Goal: Information Seeking & Learning: Learn about a topic

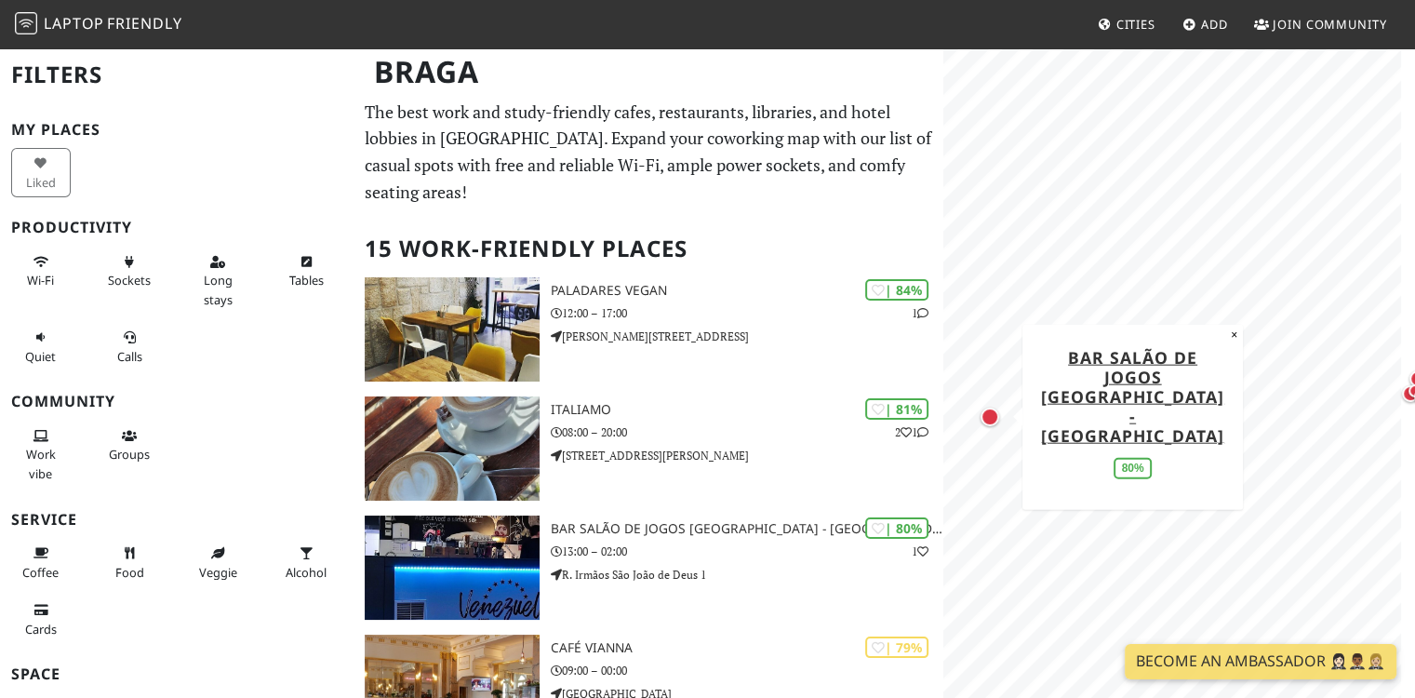
click at [983, 414] on div "Map marker" at bounding box center [990, 417] width 19 height 19
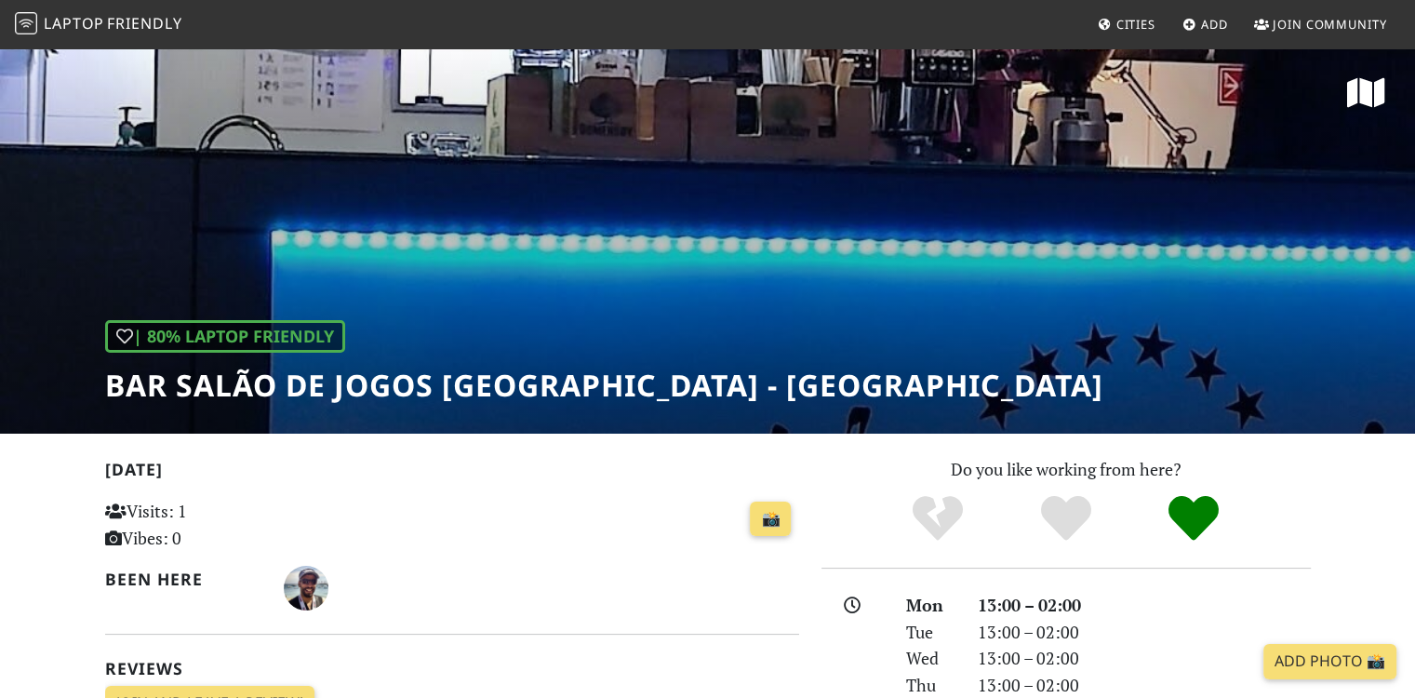
click at [502, 403] on h1 "Bar Salão De Jogos [GEOGRAPHIC_DATA] - [GEOGRAPHIC_DATA]" at bounding box center [604, 385] width 998 height 35
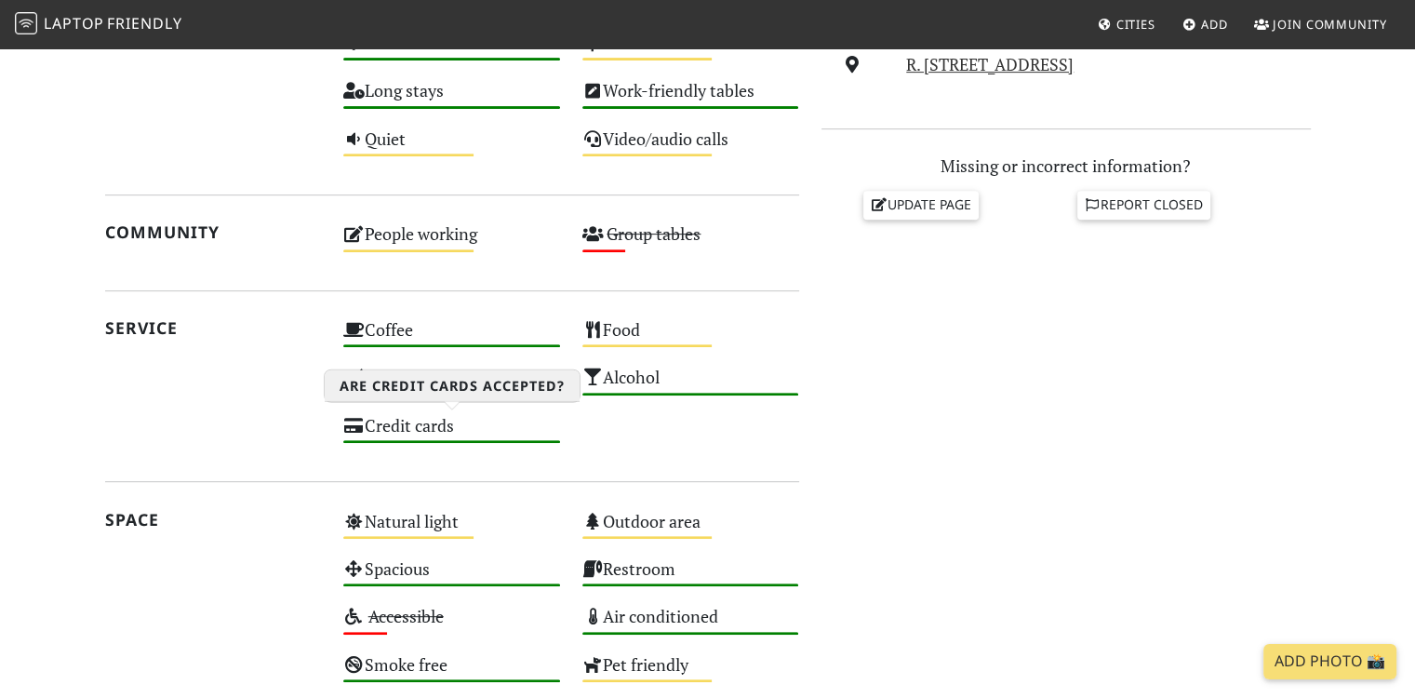
scroll to position [328, 0]
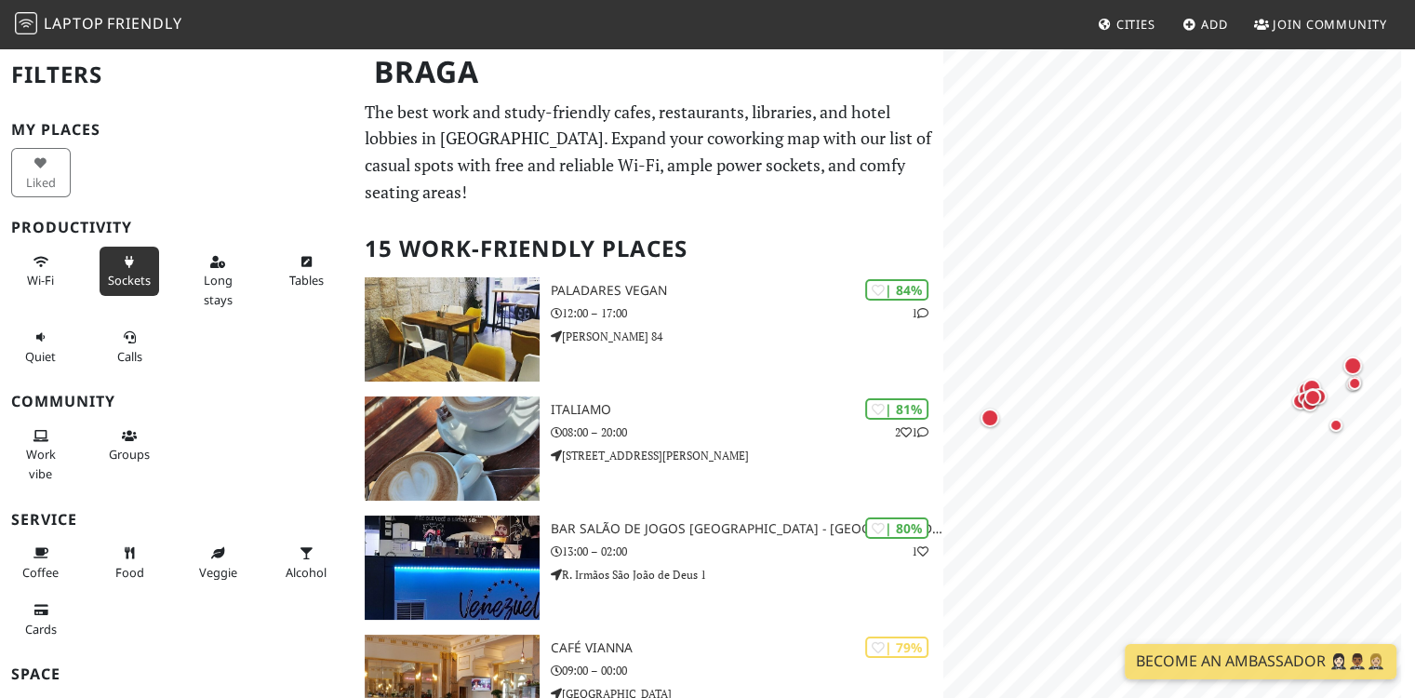
click at [118, 273] on span "Sockets" at bounding box center [129, 280] width 43 height 17
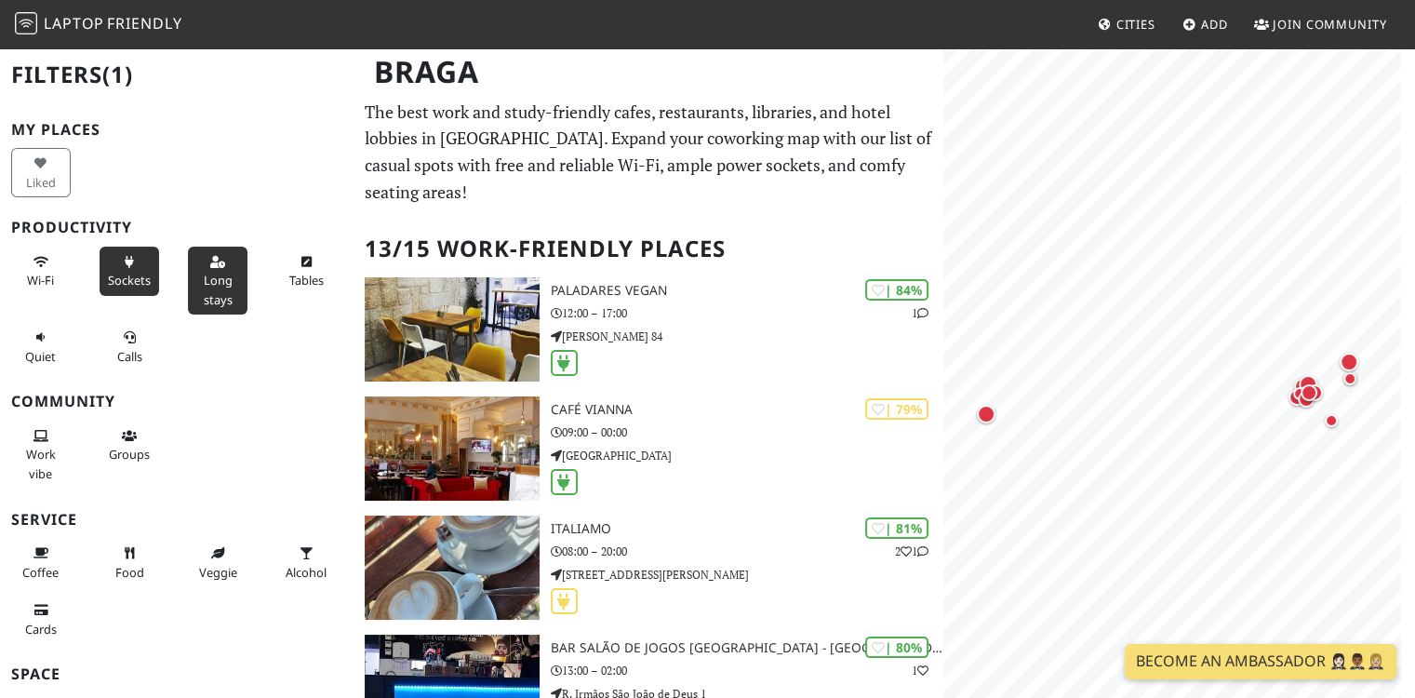
click at [194, 301] on button "Long stays" at bounding box center [218, 281] width 60 height 68
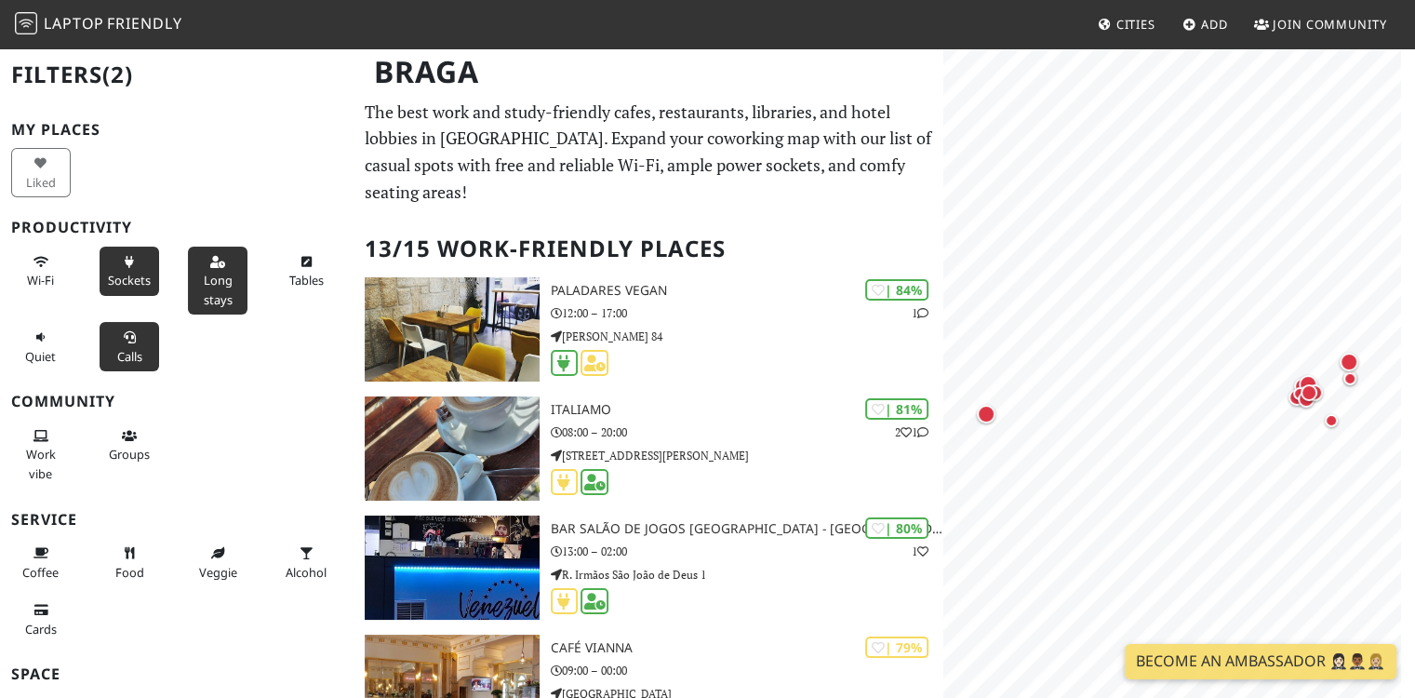
click at [134, 354] on span "Calls" at bounding box center [129, 356] width 25 height 17
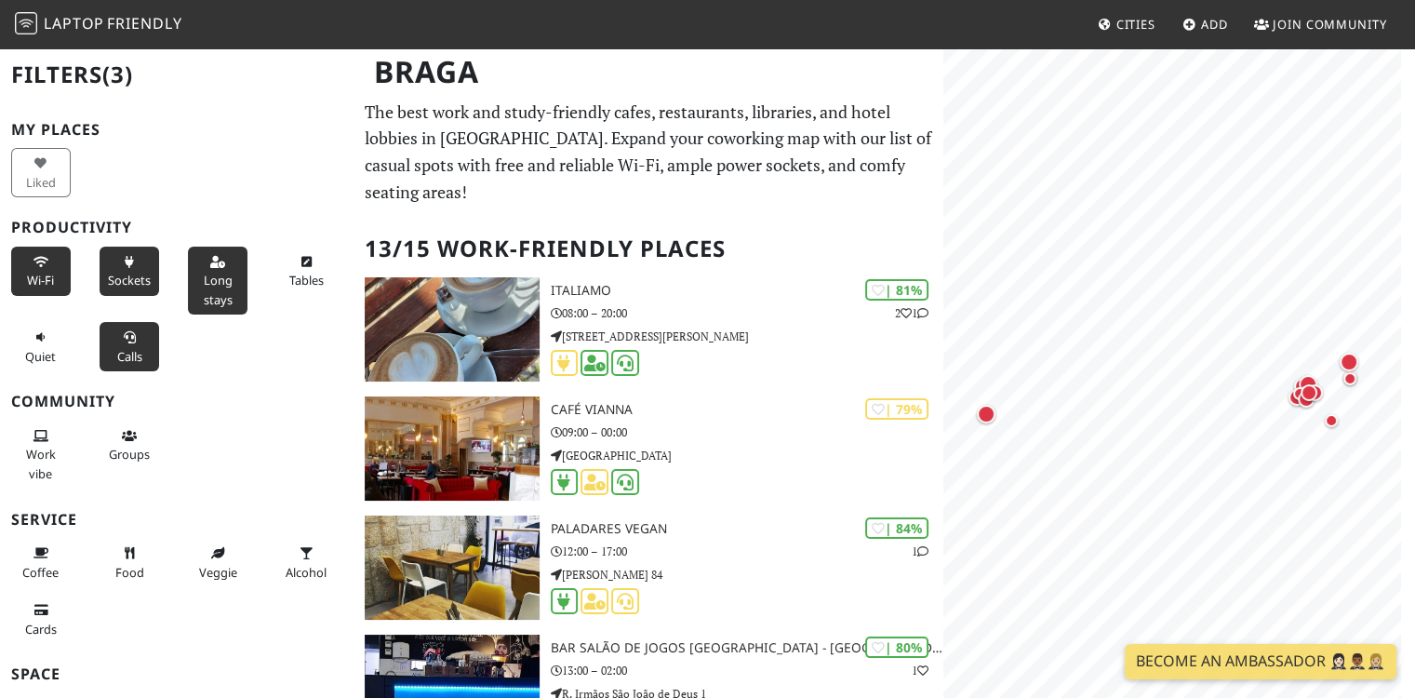
click at [36, 272] on span "Wi-Fi" at bounding box center [40, 280] width 27 height 17
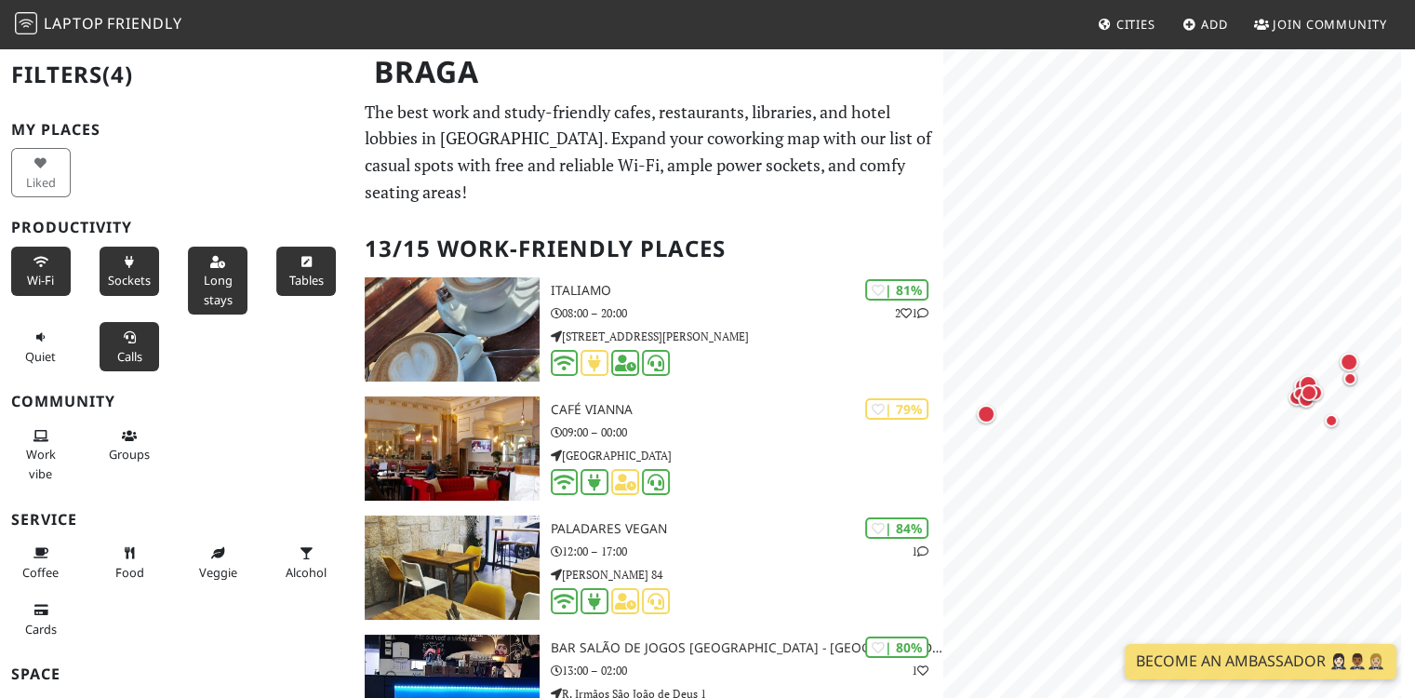
click at [293, 287] on span "Tables" at bounding box center [306, 280] width 34 height 17
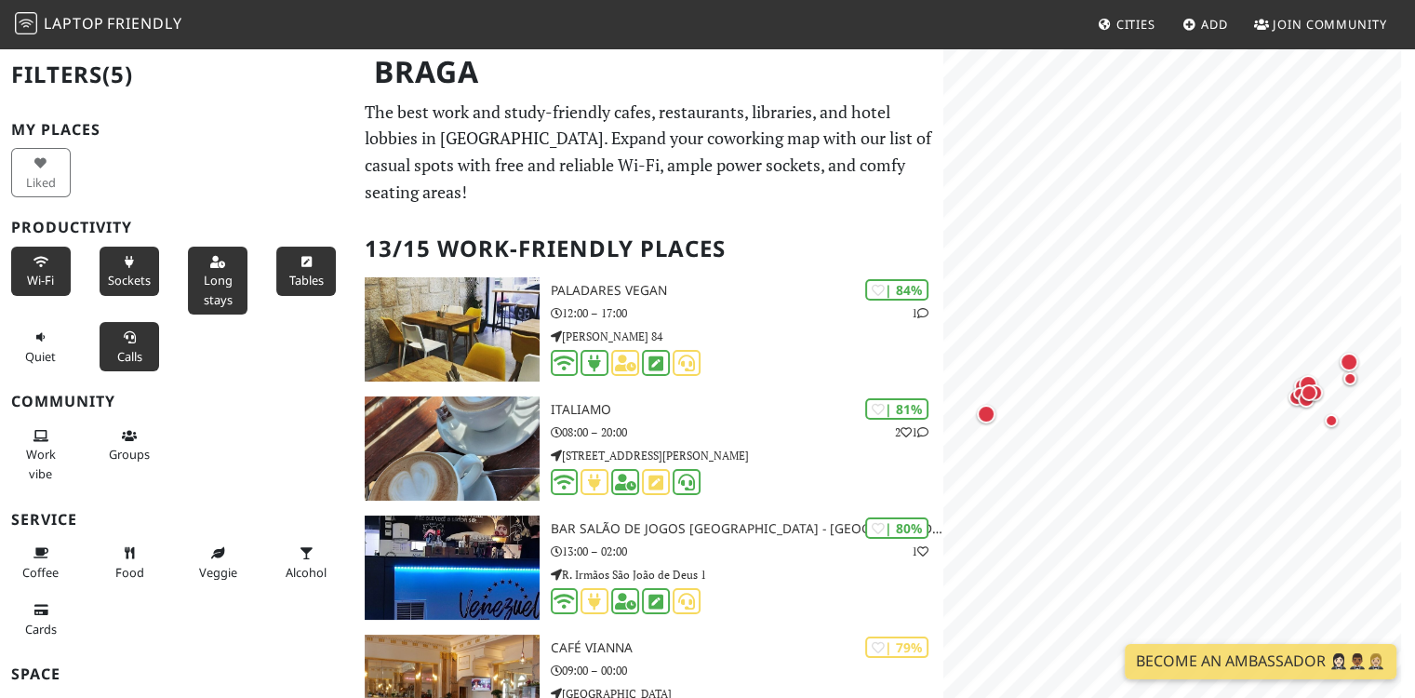
click at [293, 287] on span "Tables" at bounding box center [306, 280] width 34 height 17
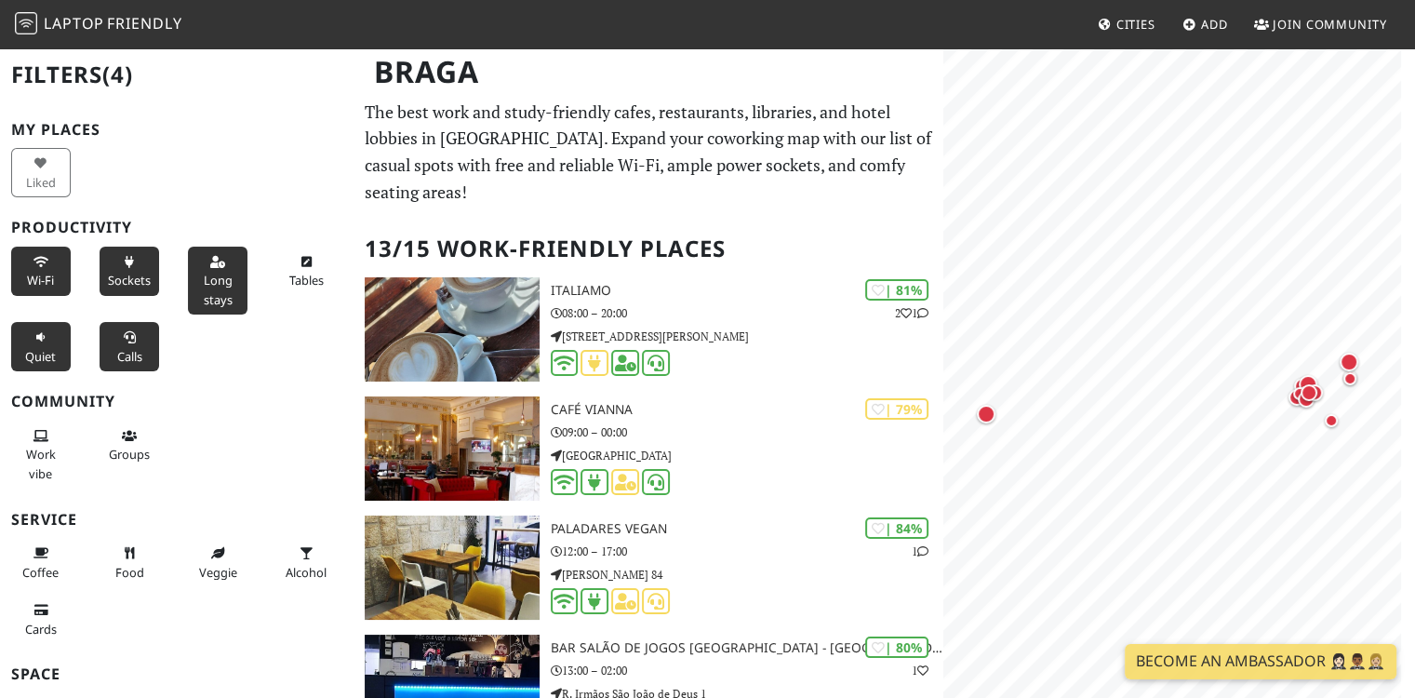
click at [43, 343] on button "Quiet" at bounding box center [41, 346] width 60 height 49
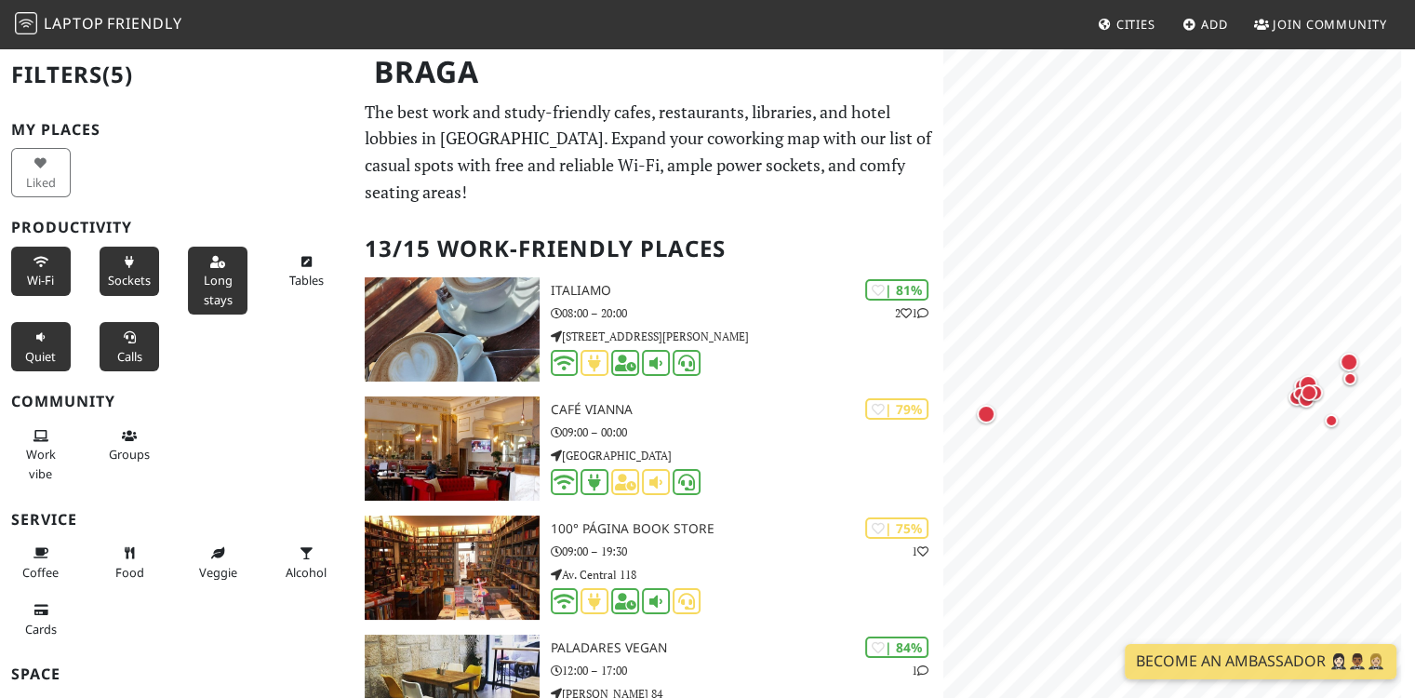
click at [43, 343] on button "Quiet" at bounding box center [41, 346] width 60 height 49
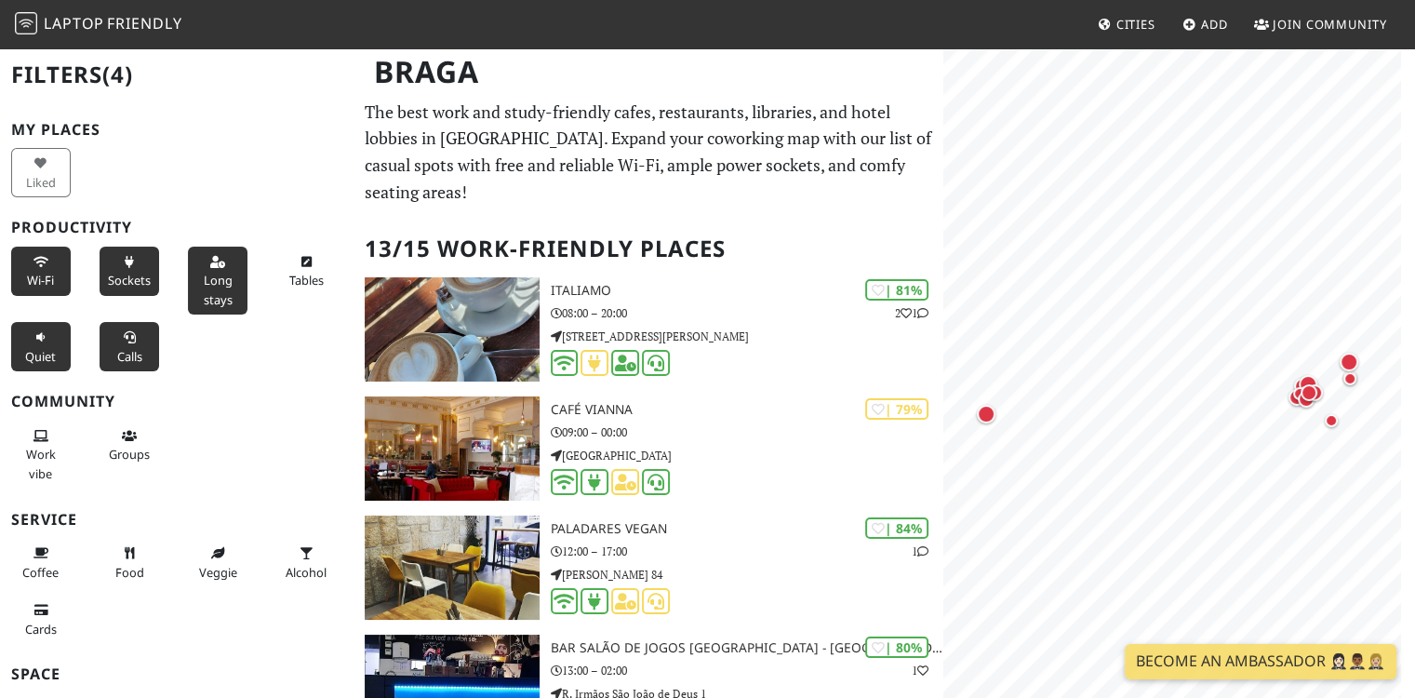
click at [43, 343] on button "Quiet" at bounding box center [41, 346] width 60 height 49
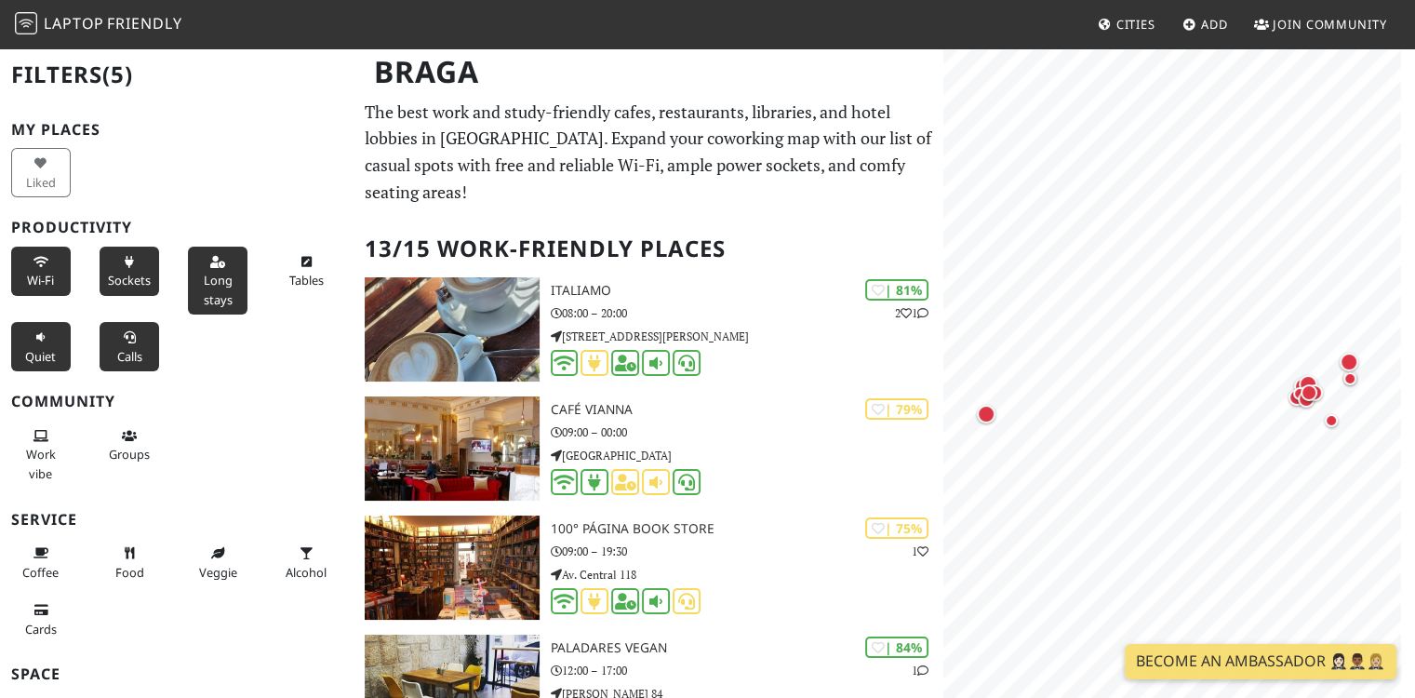
click at [43, 343] on button "Quiet" at bounding box center [41, 346] width 60 height 49
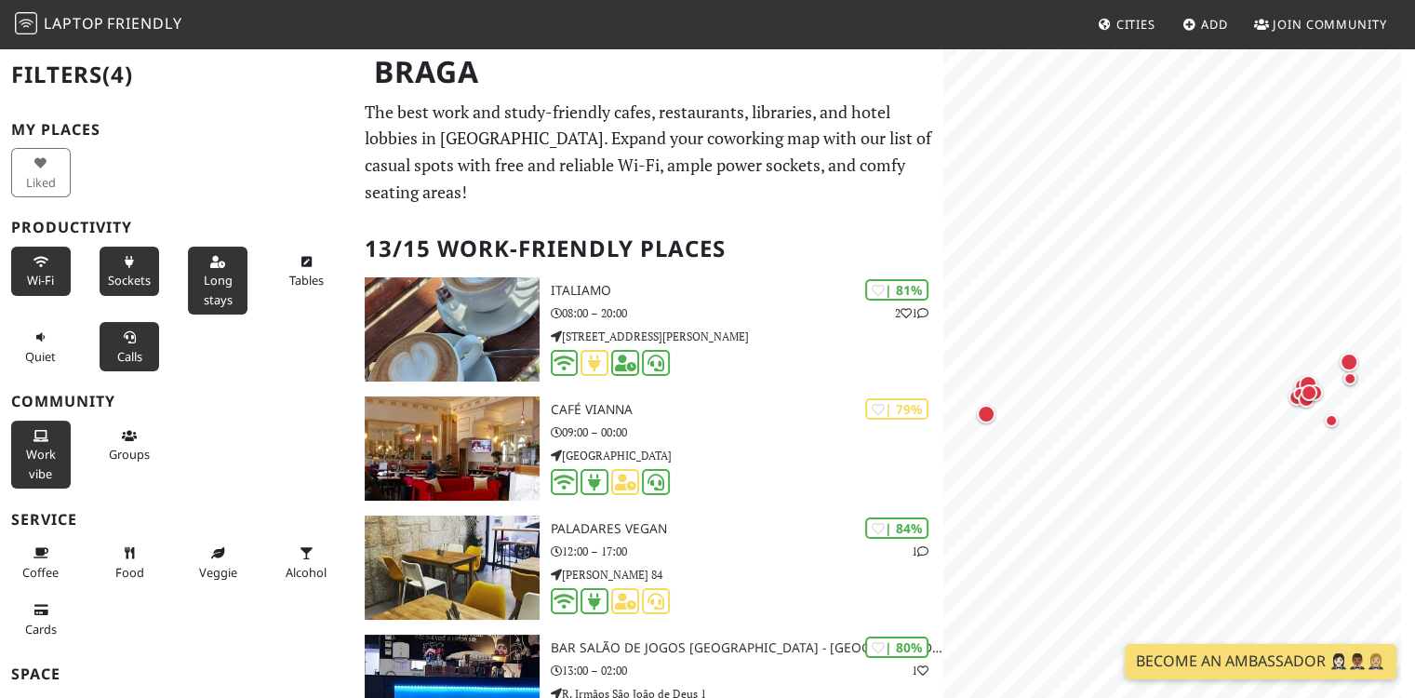
click at [40, 450] on span "Work vibe" at bounding box center [41, 463] width 30 height 35
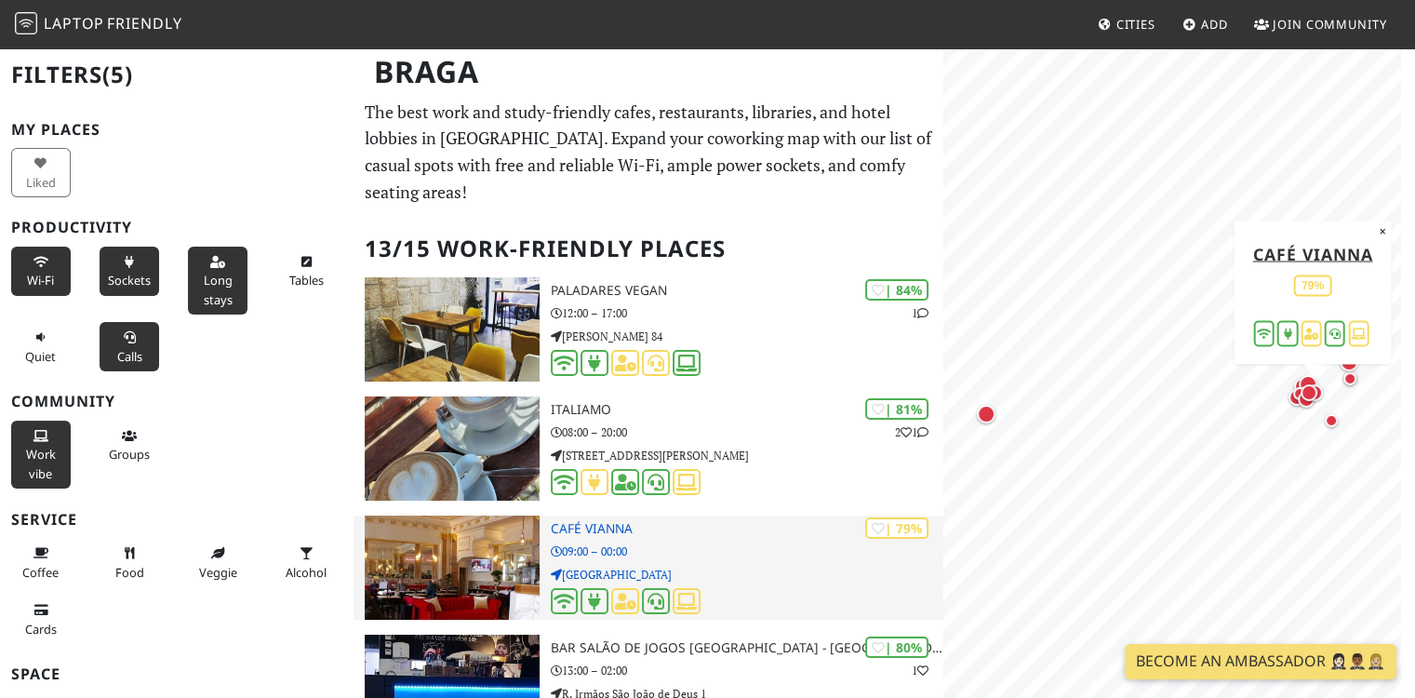
click at [482, 537] on img at bounding box center [452, 568] width 174 height 104
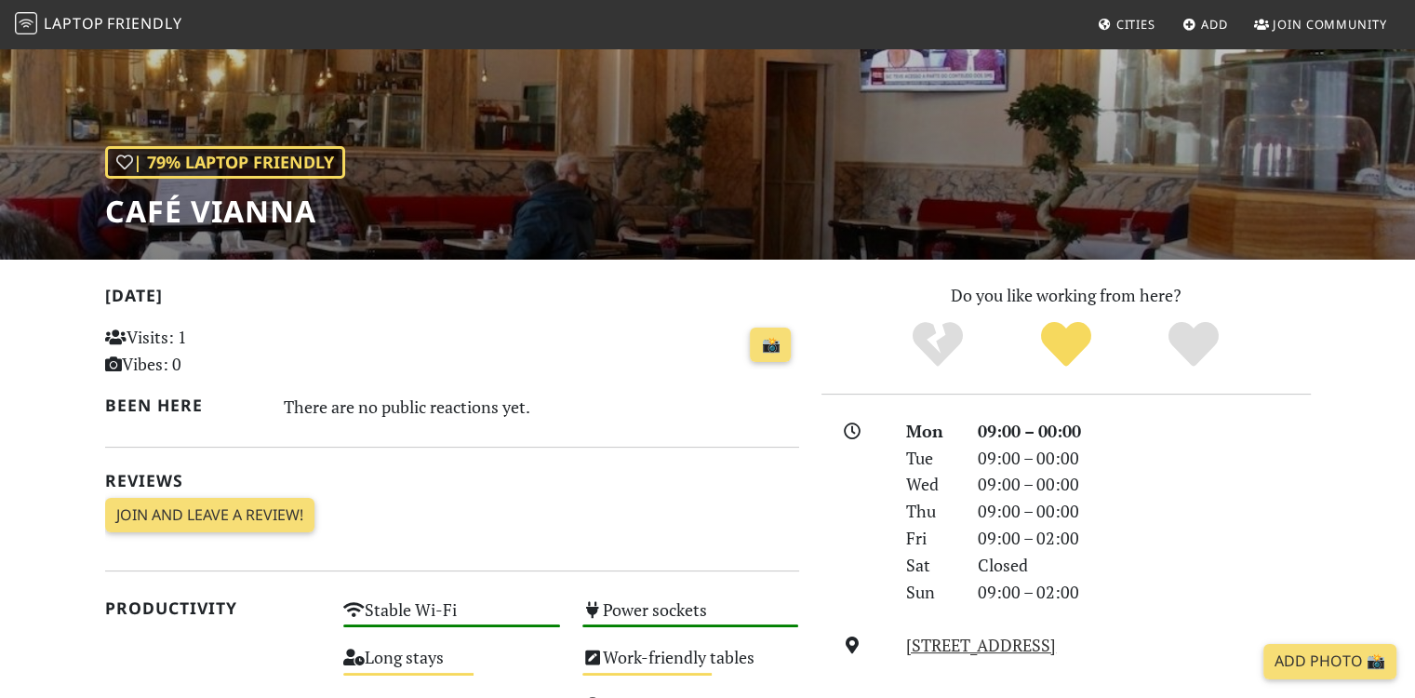
scroll to position [186, 0]
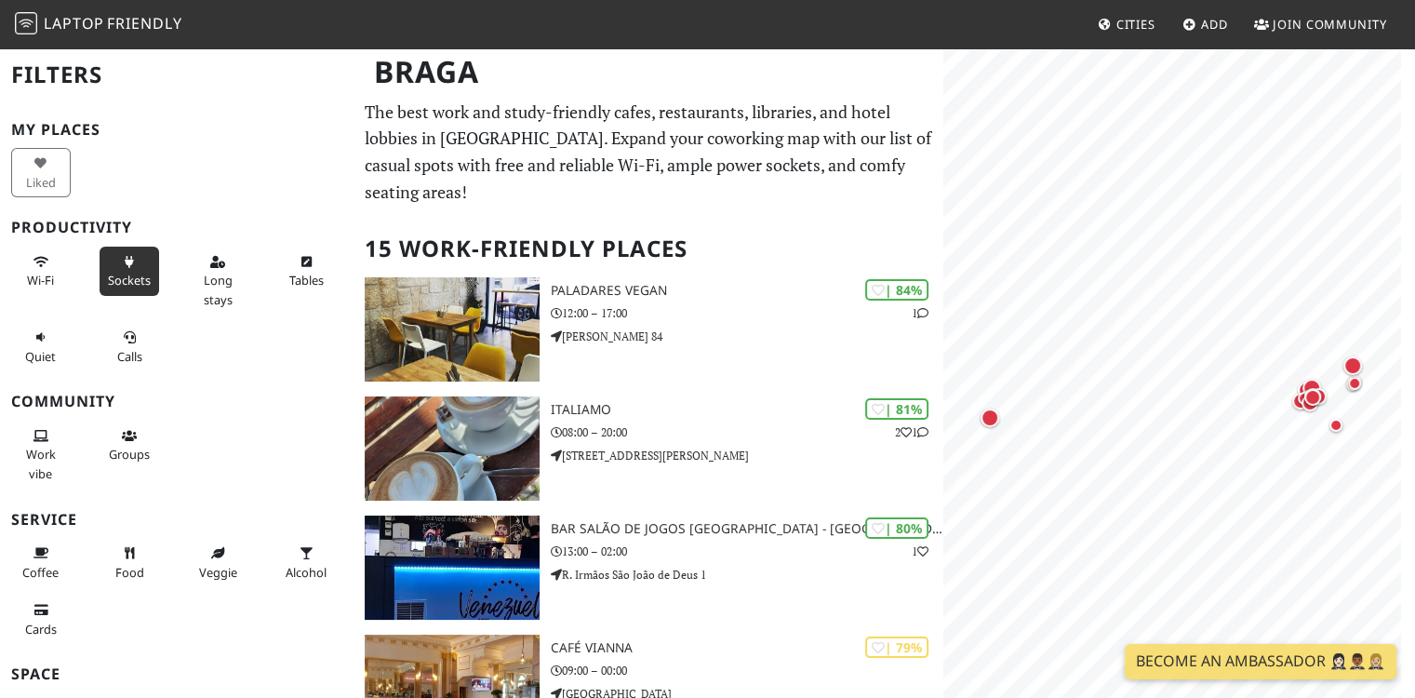
click at [131, 277] on span "Sockets" at bounding box center [129, 280] width 43 height 17
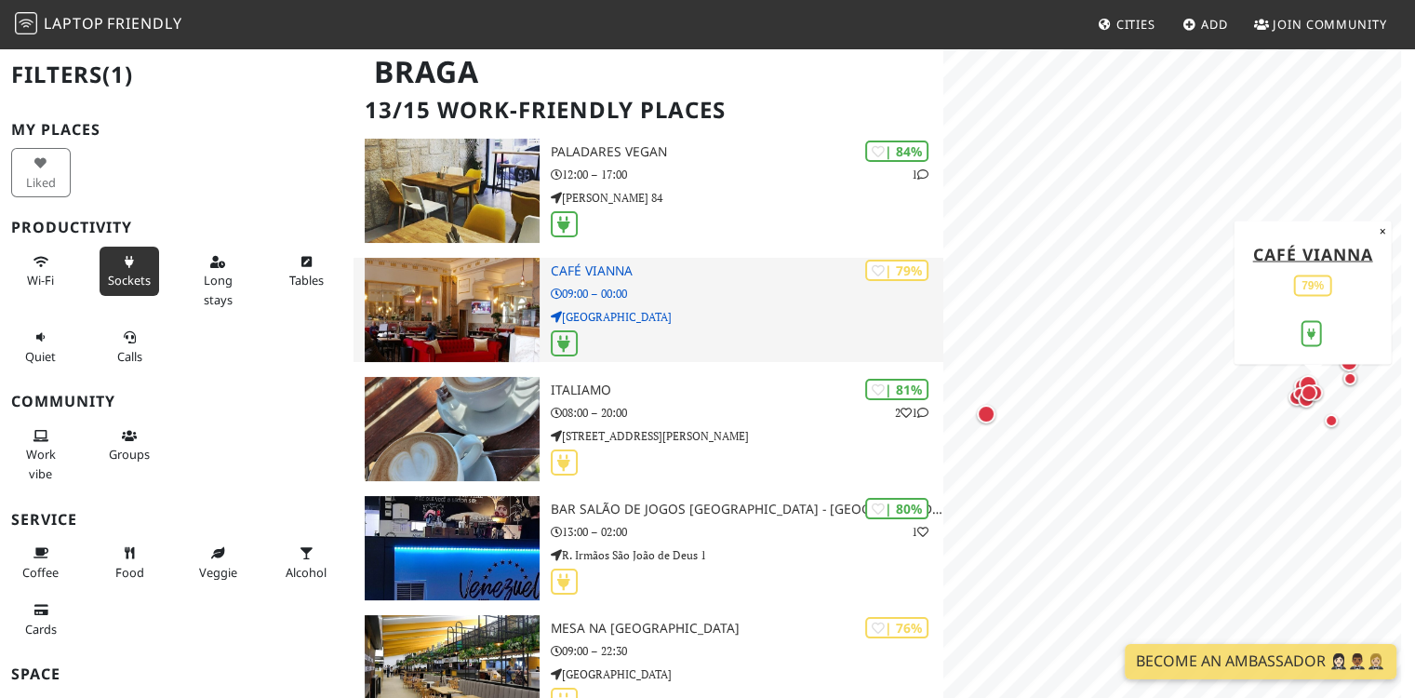
scroll to position [372, 0]
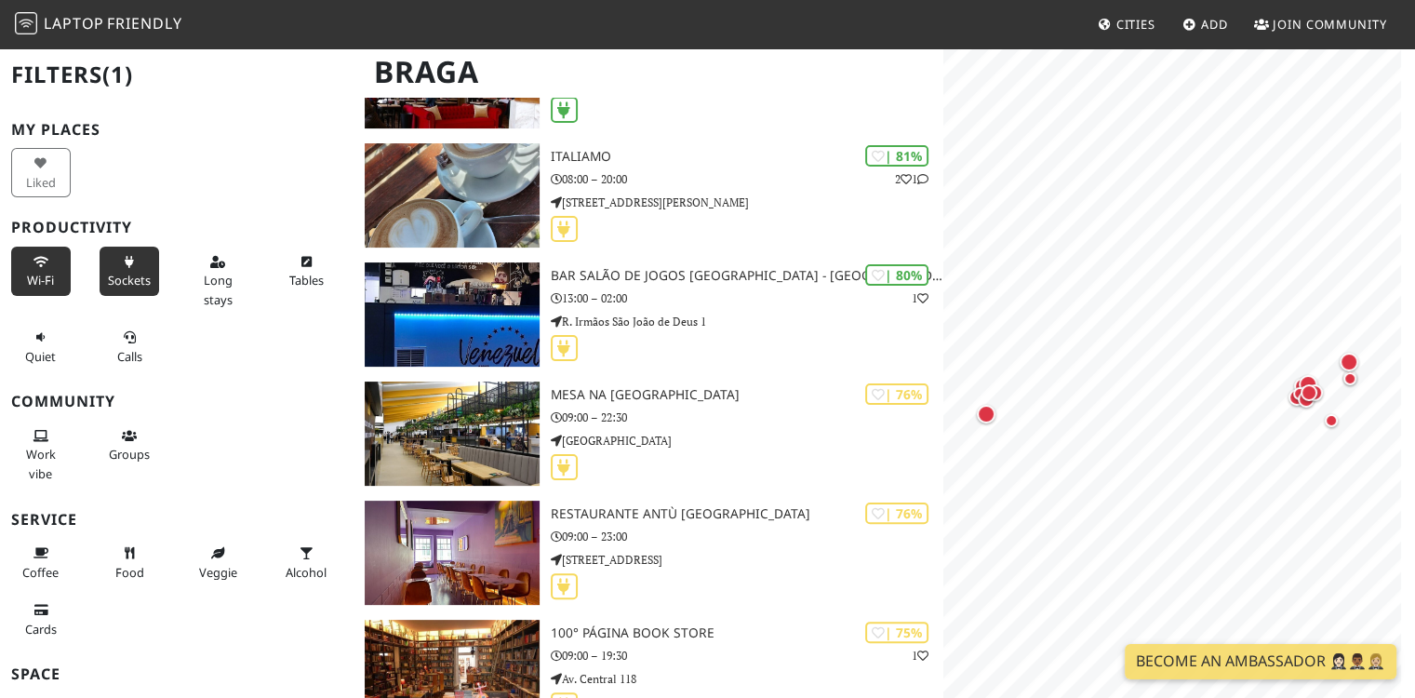
click at [51, 270] on button "Wi-Fi" at bounding box center [41, 271] width 60 height 49
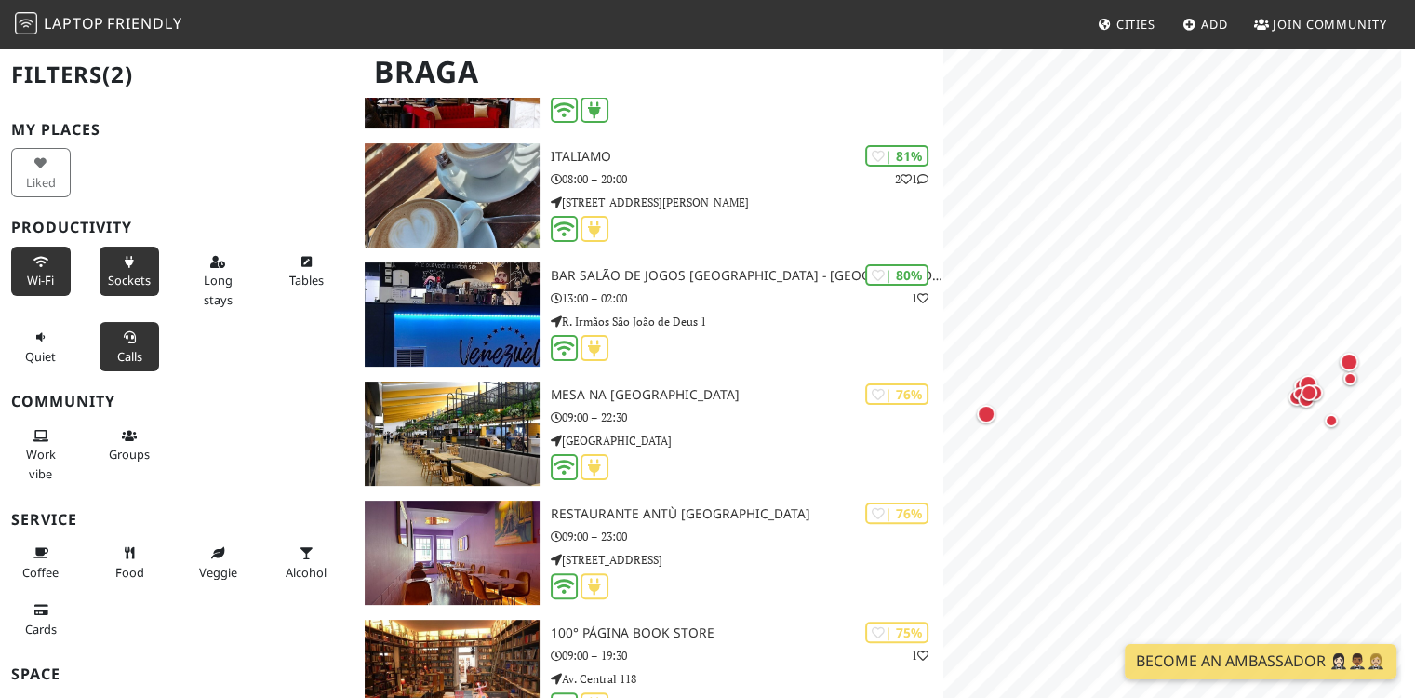
click at [124, 336] on icon at bounding box center [129, 338] width 15 height 12
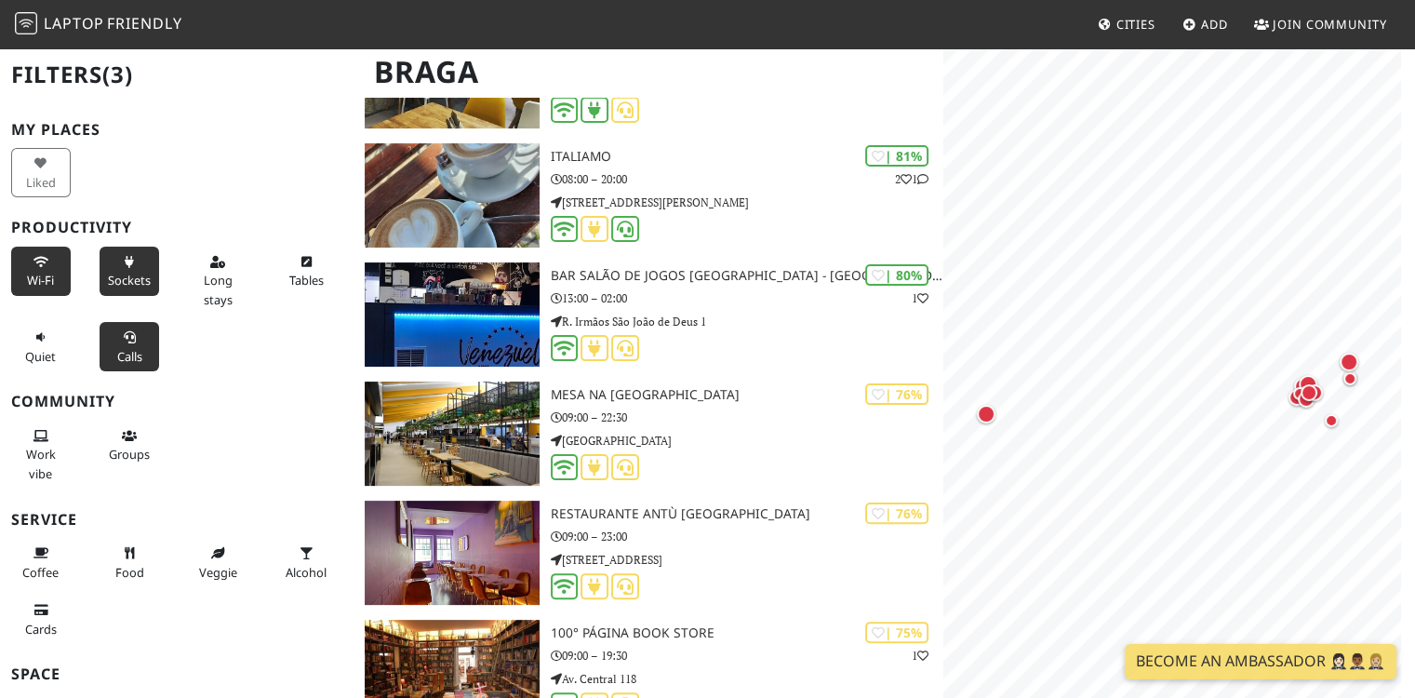
click at [124, 336] on icon at bounding box center [129, 338] width 15 height 12
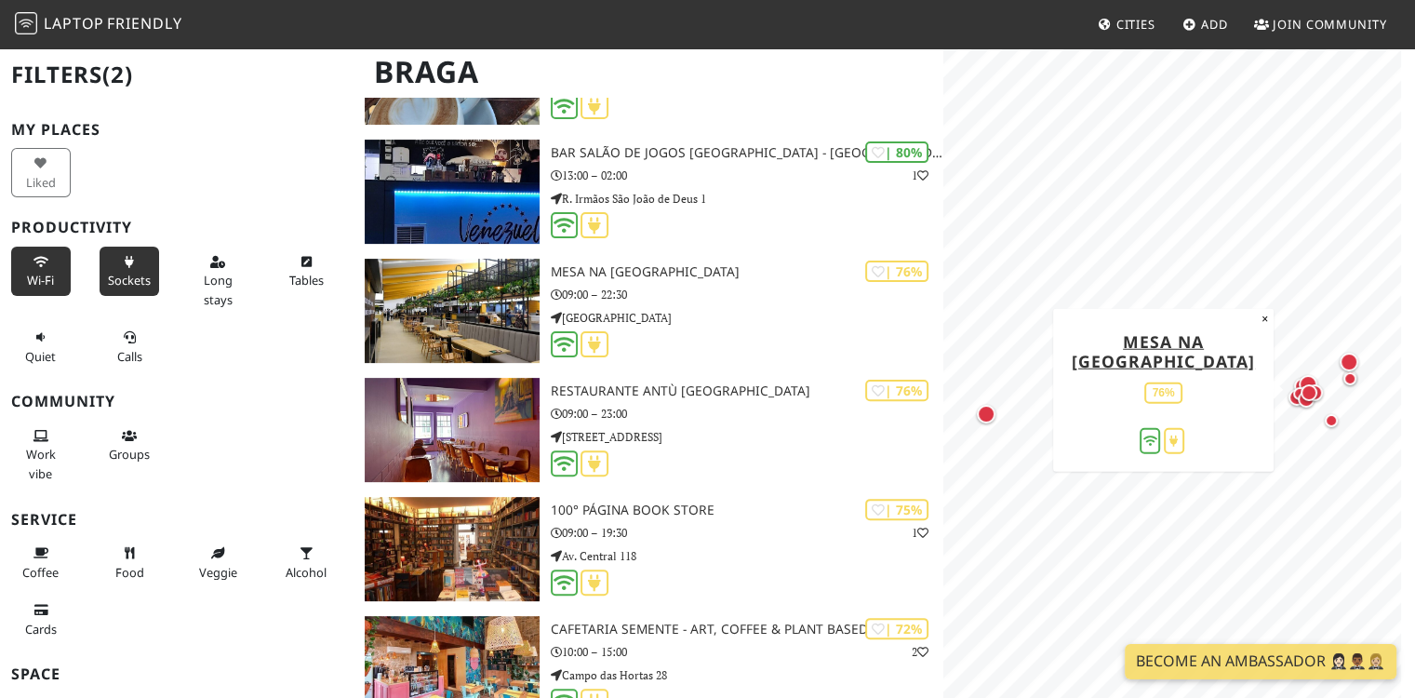
scroll to position [651, 0]
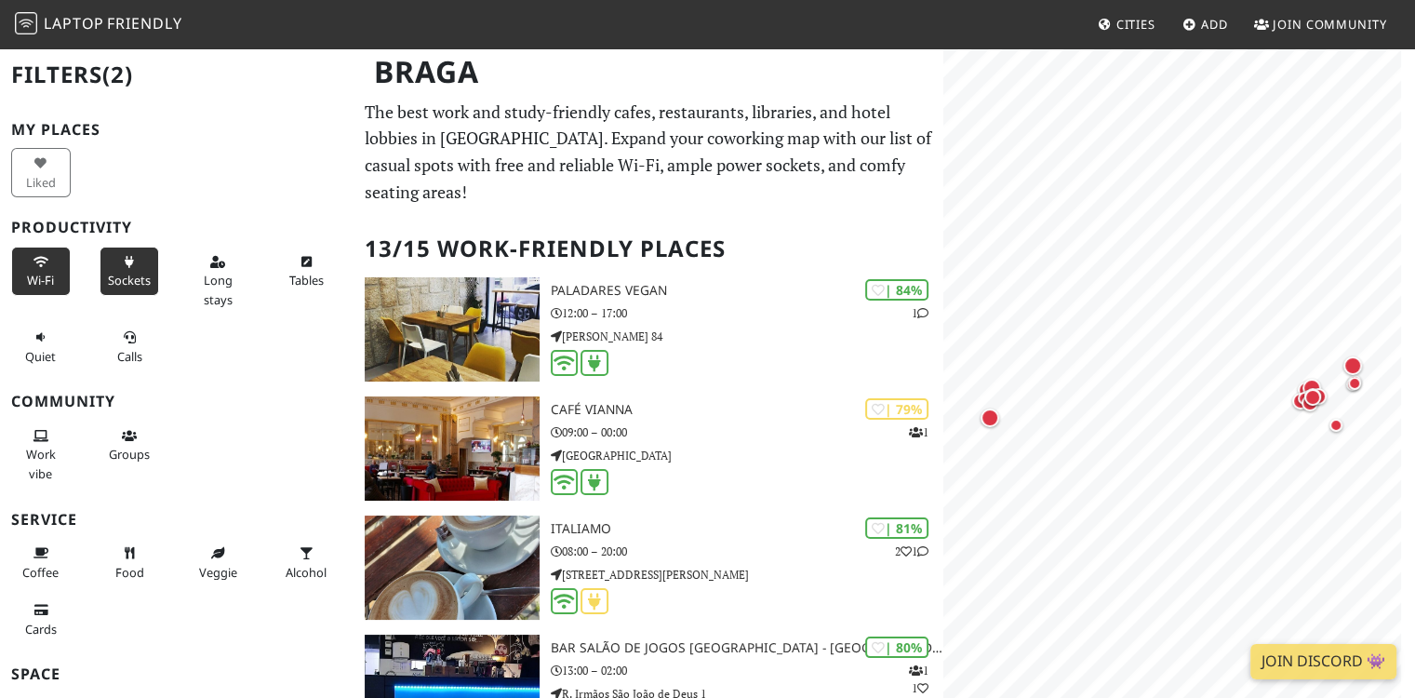
drag, startPoint x: 431, startPoint y: 87, endPoint x: 406, endPoint y: 60, distance: 36.2
click at [427, 87] on h1 "Braga" at bounding box center [649, 72] width 581 height 51
click at [23, 16] on img at bounding box center [26, 23] width 22 height 22
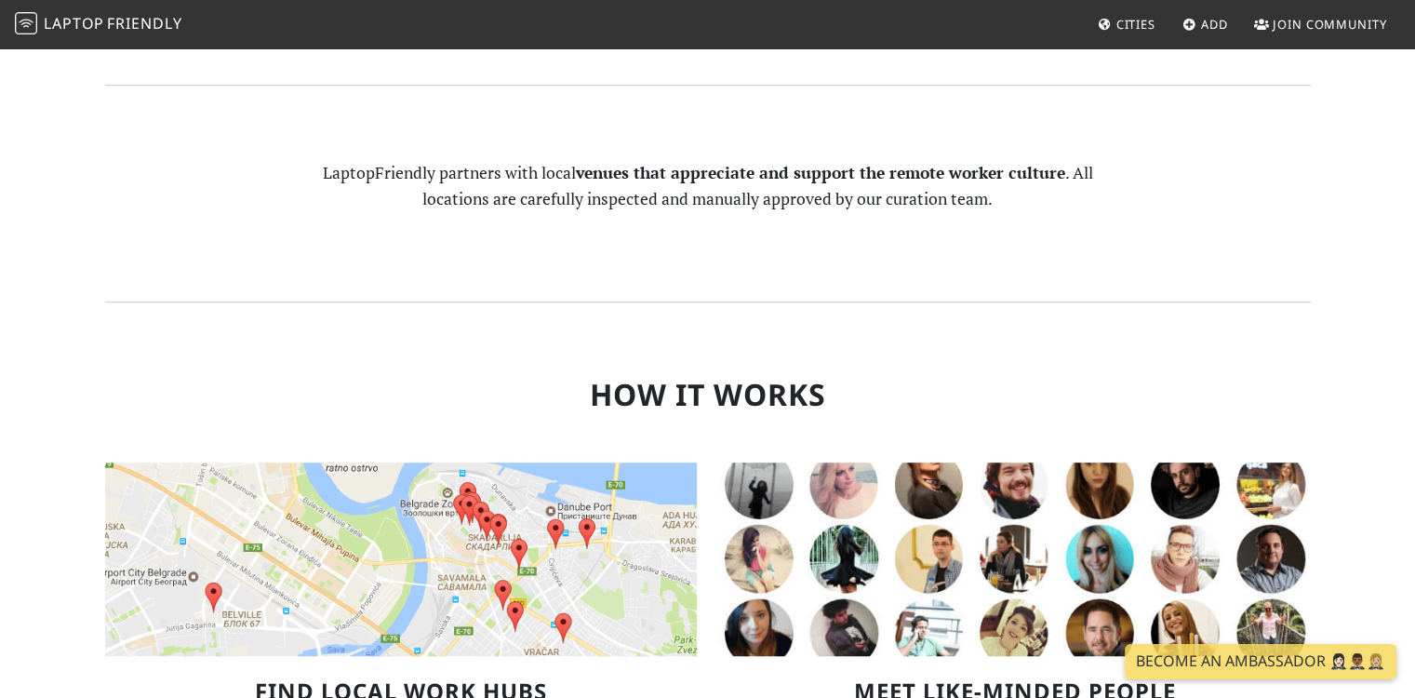
scroll to position [260, 0]
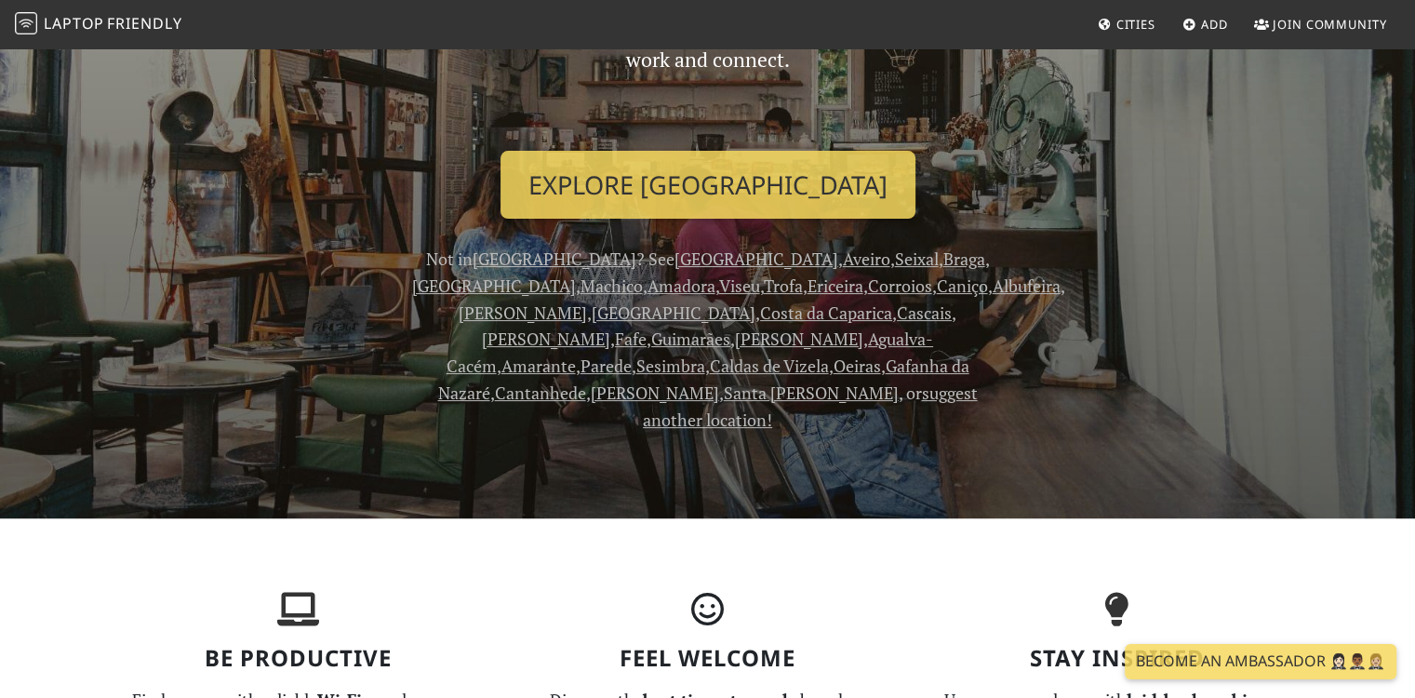
click at [1146, 16] on span "Cities" at bounding box center [1136, 24] width 39 height 17
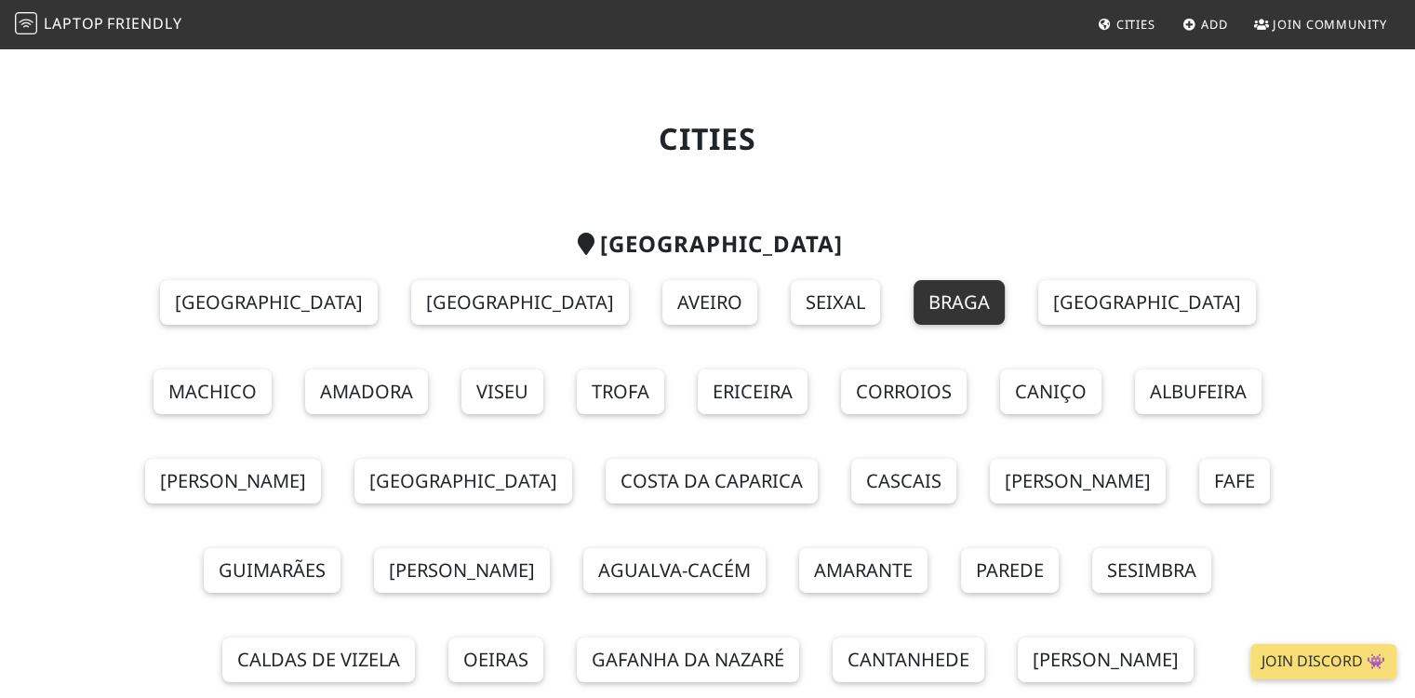
click at [914, 312] on link "Braga" at bounding box center [959, 302] width 91 height 45
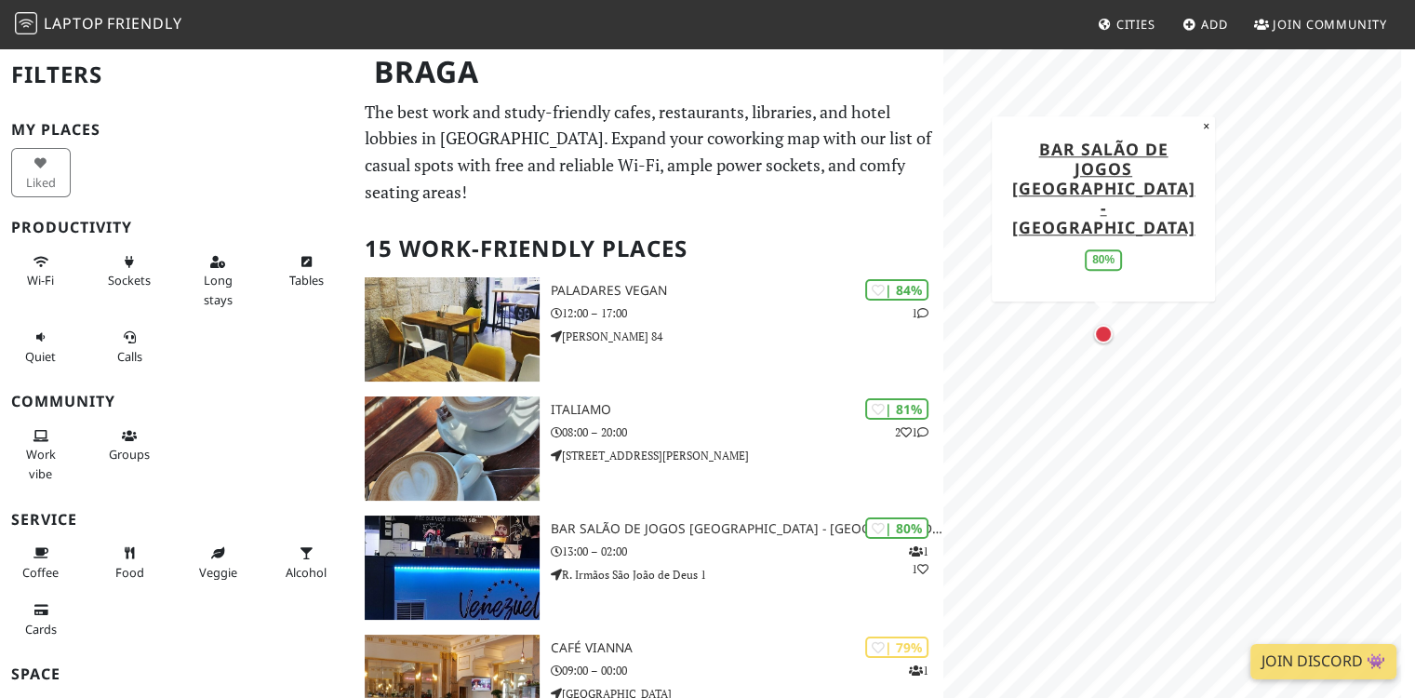
click at [1105, 327] on div "Map marker" at bounding box center [1103, 334] width 19 height 19
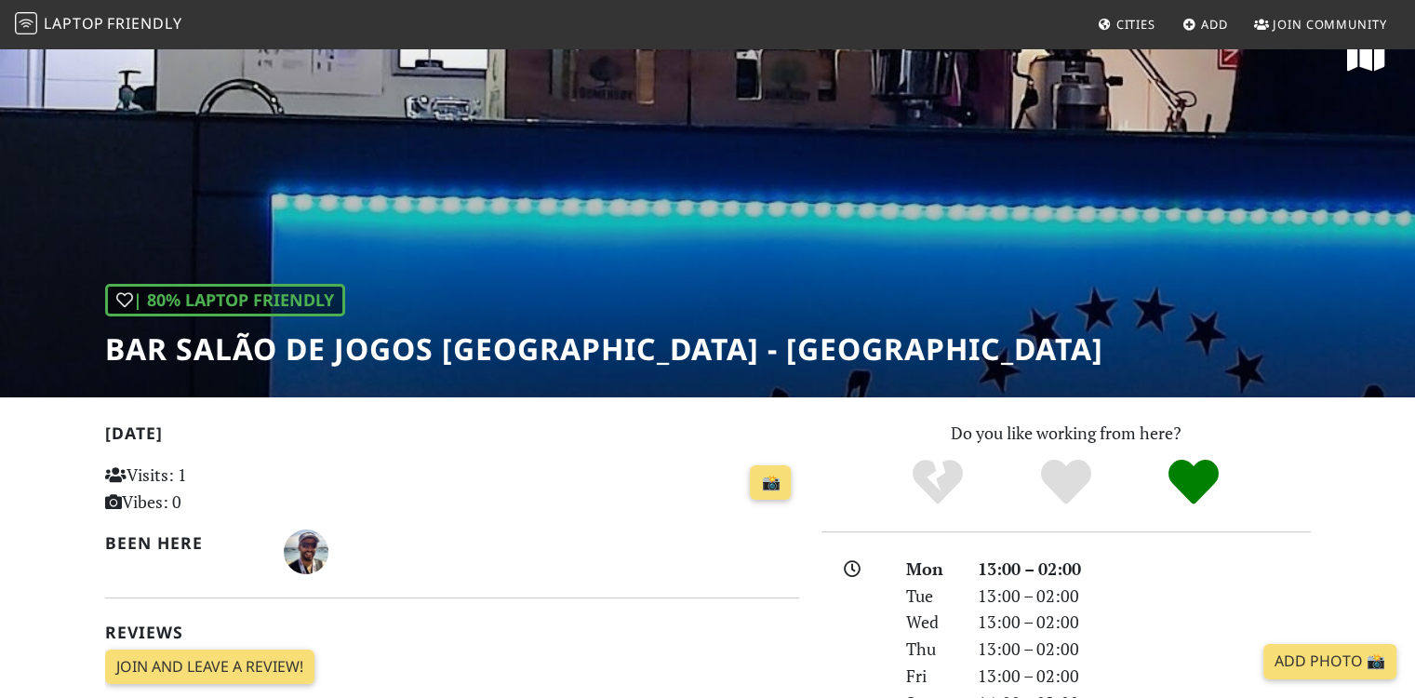
scroll to position [372, 0]
